Goal: Transaction & Acquisition: Purchase product/service

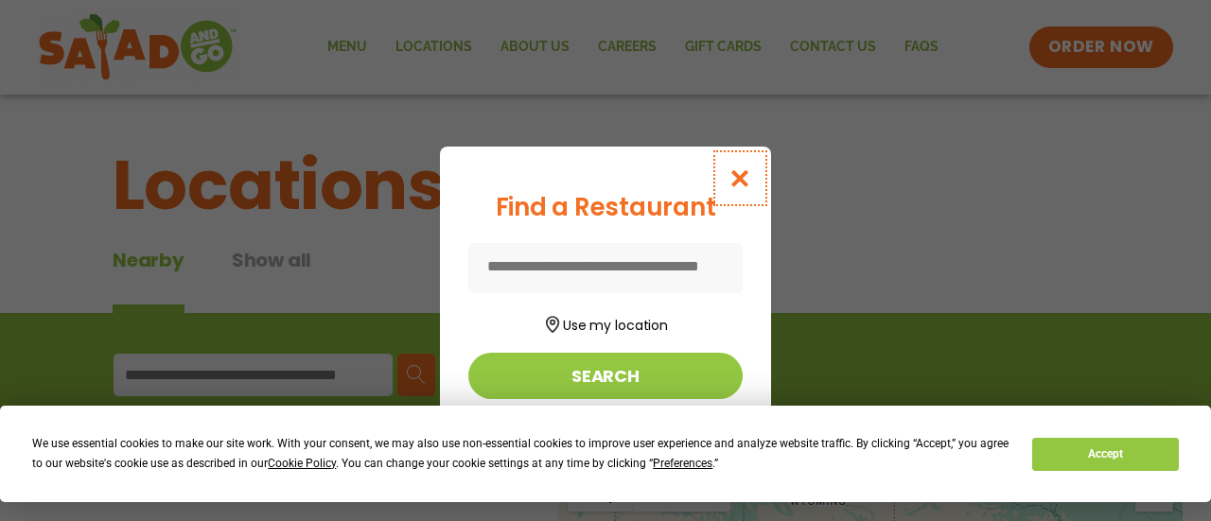
click at [752, 176] on icon "Close modal" at bounding box center [741, 178] width 24 height 20
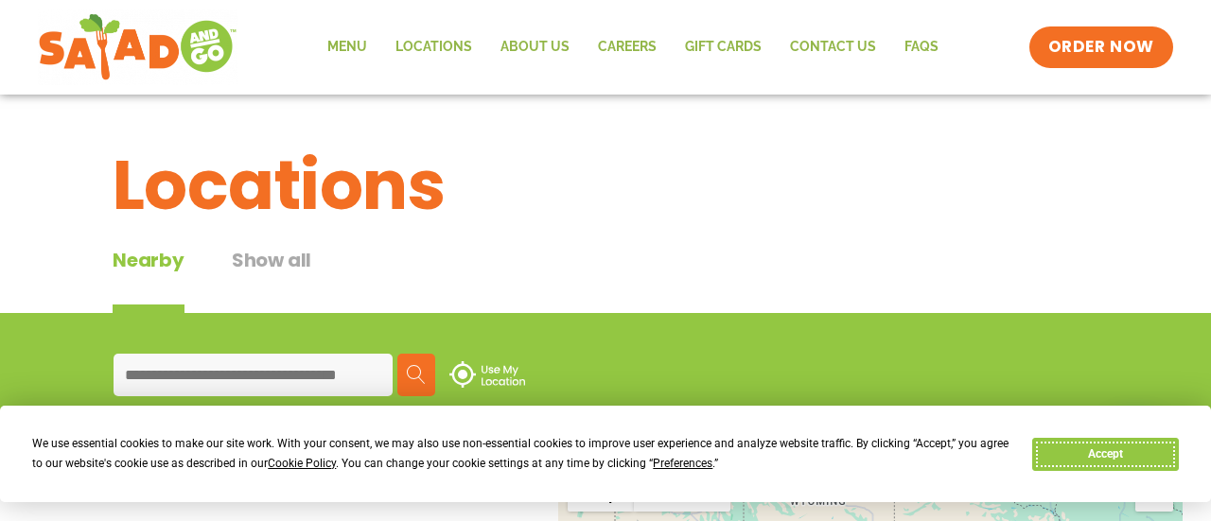
click at [1113, 452] on button "Accept" at bounding box center [1106, 454] width 146 height 33
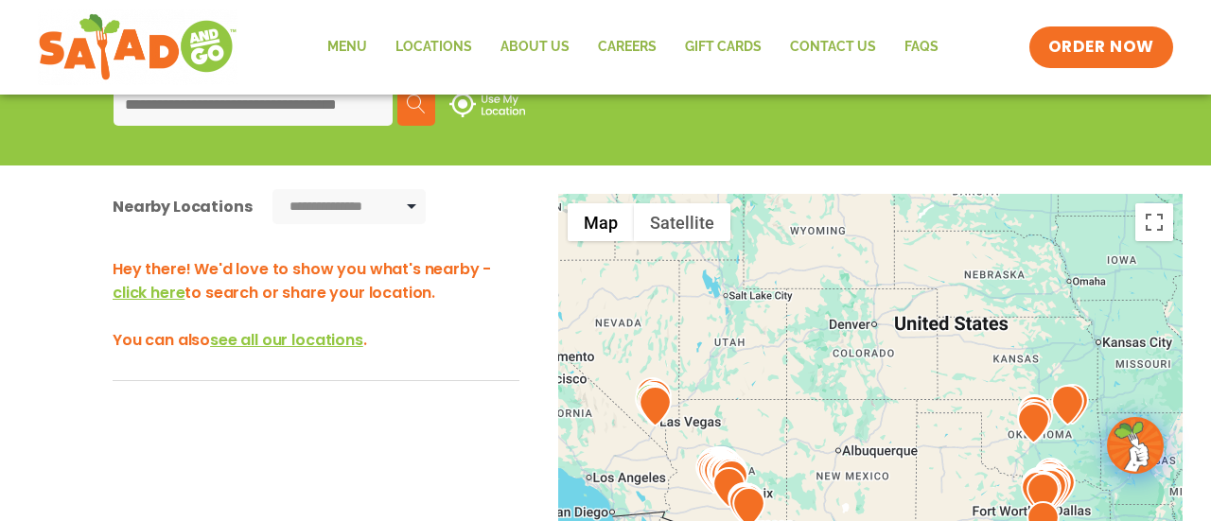
scroll to position [271, 0]
click at [353, 45] on link "Menu" at bounding box center [347, 48] width 68 height 44
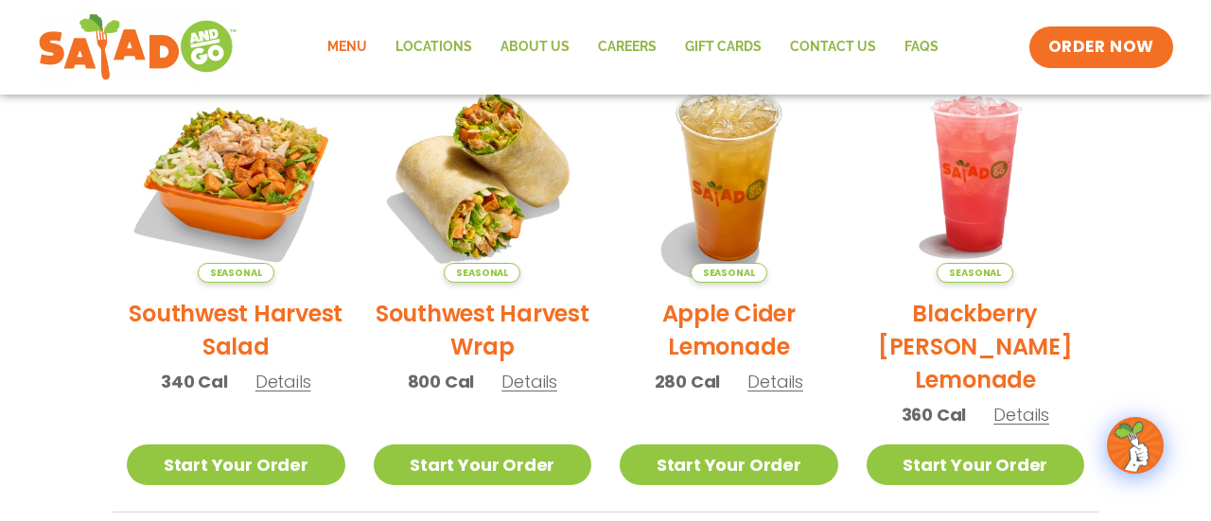
scroll to position [451, 0]
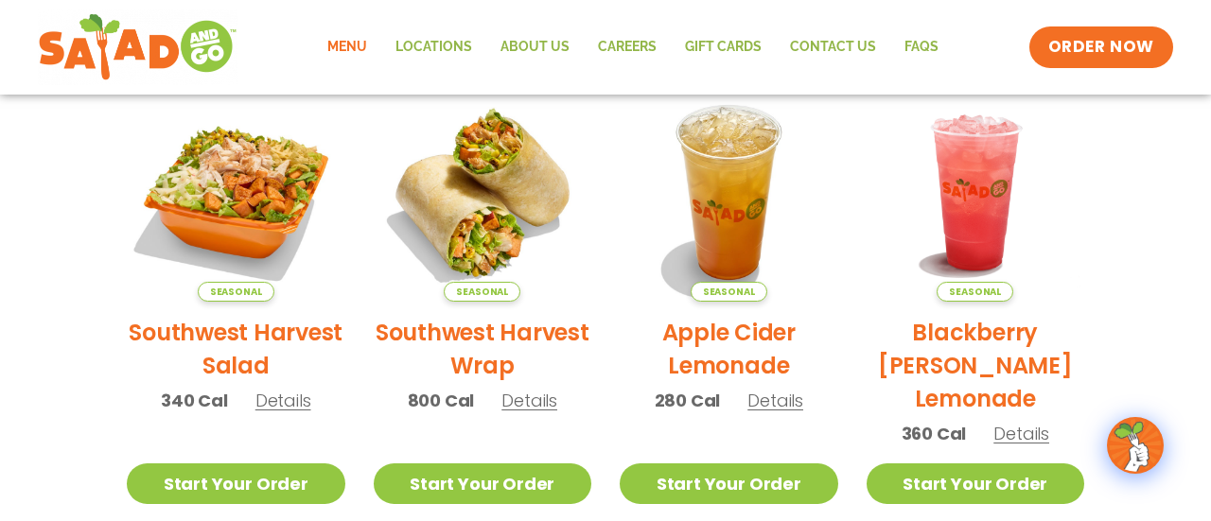
click at [213, 338] on h2 "Southwest Harvest Salad" at bounding box center [236, 349] width 219 height 66
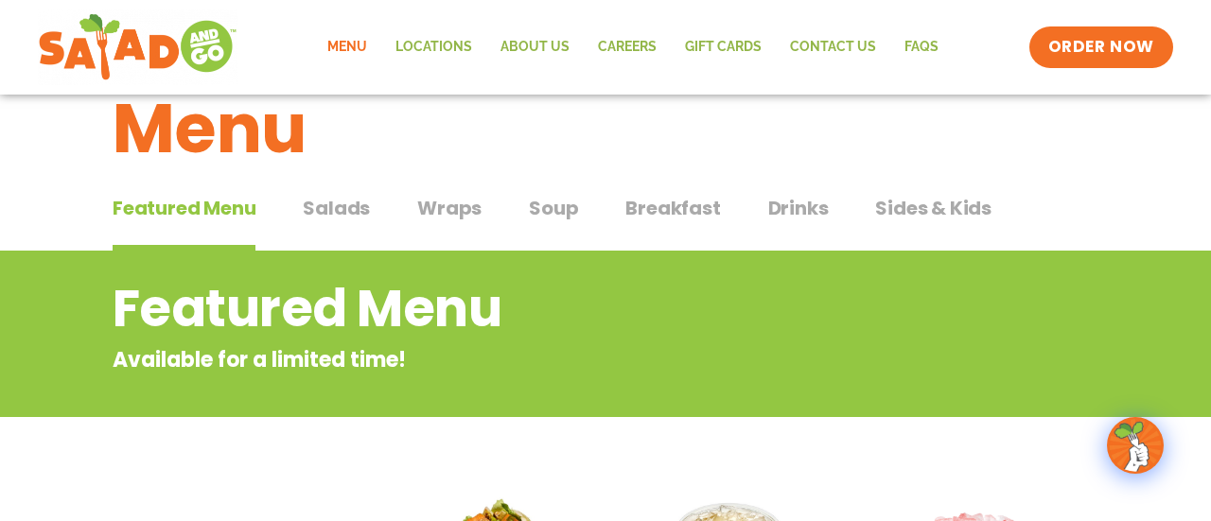
scroll to position [44, 0]
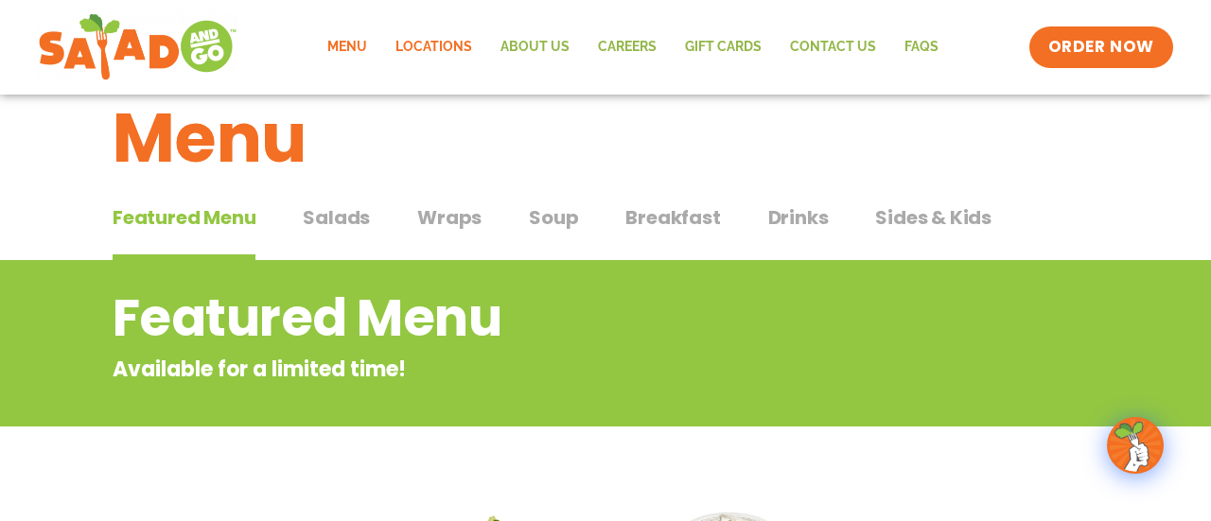
click at [457, 53] on link "Locations" at bounding box center [433, 48] width 105 height 44
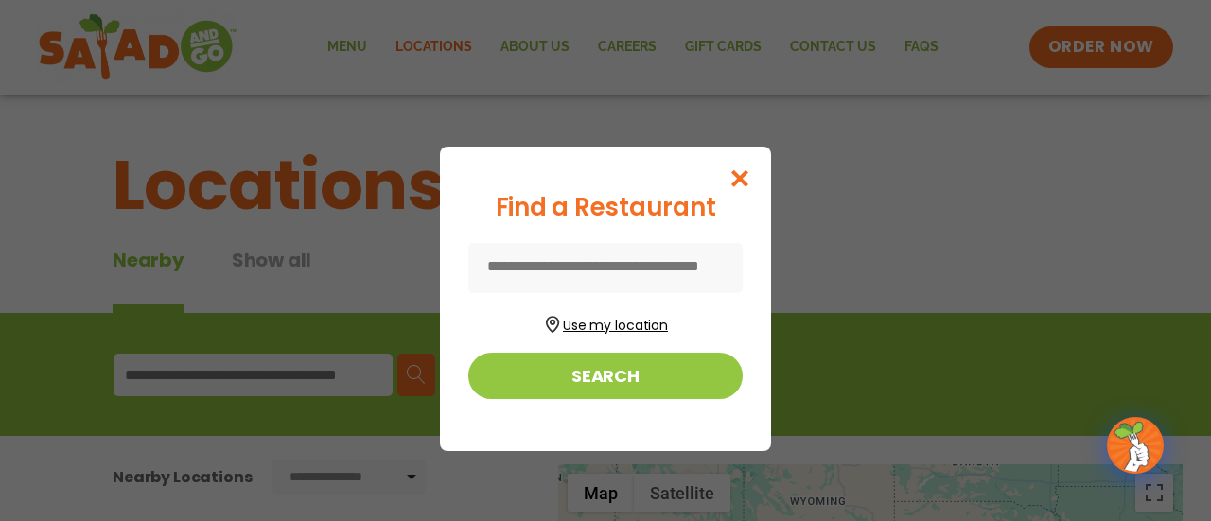
click at [602, 324] on button "Use my location" at bounding box center [605, 323] width 274 height 26
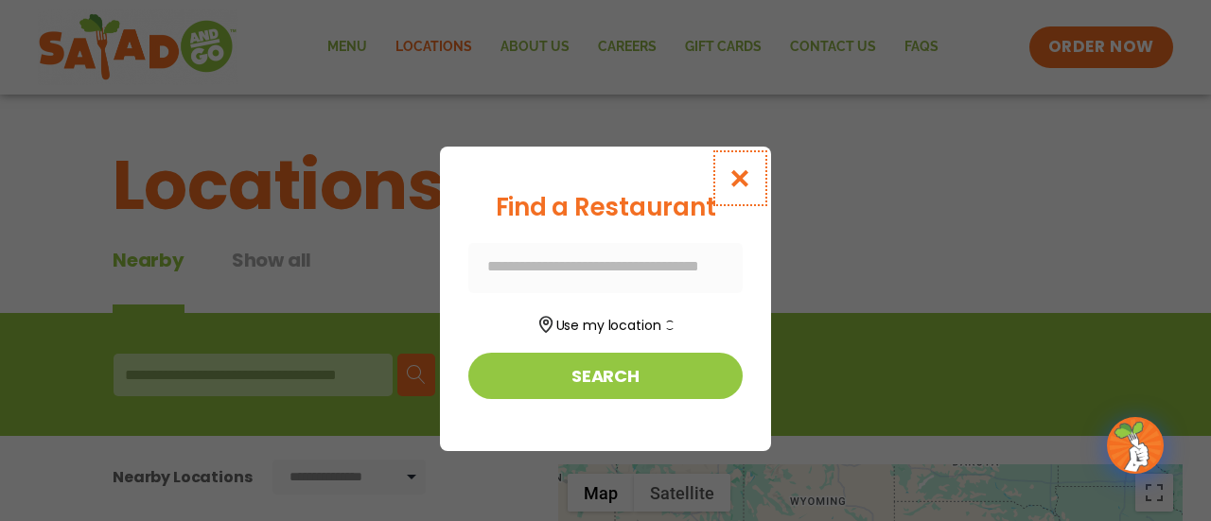
click at [752, 182] on icon "Close modal" at bounding box center [741, 178] width 24 height 20
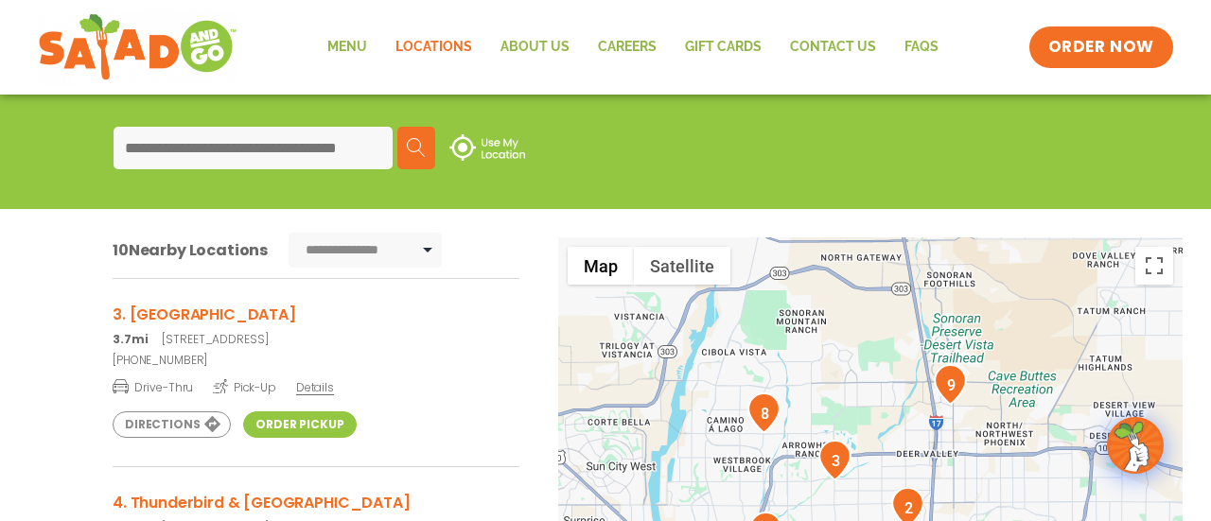
scroll to position [382, 0]
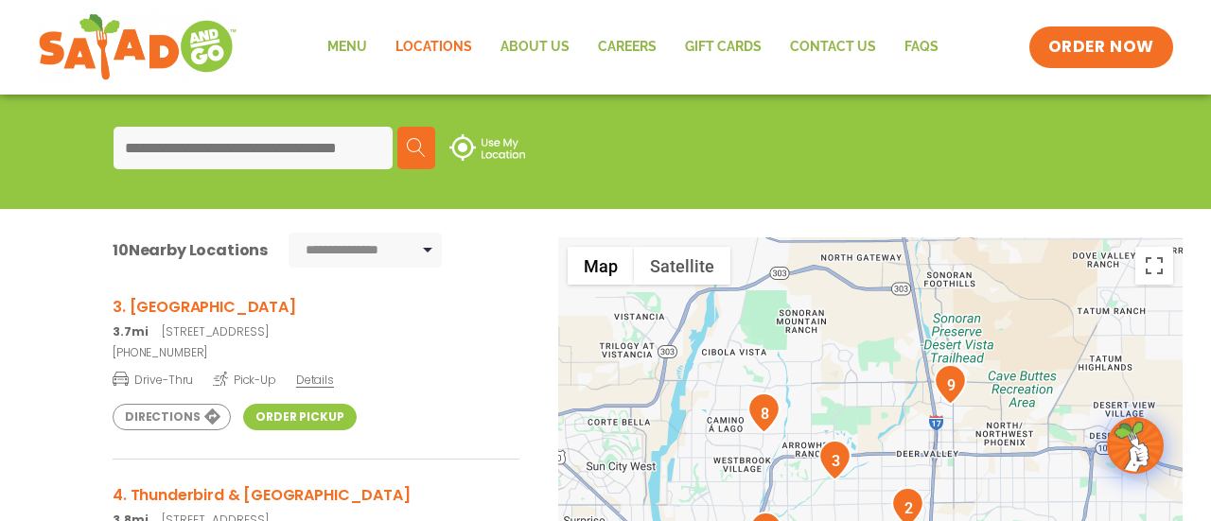
click at [286, 417] on link "Order Pickup" at bounding box center [299, 417] width 113 height 26
